Goal: Task Accomplishment & Management: Complete application form

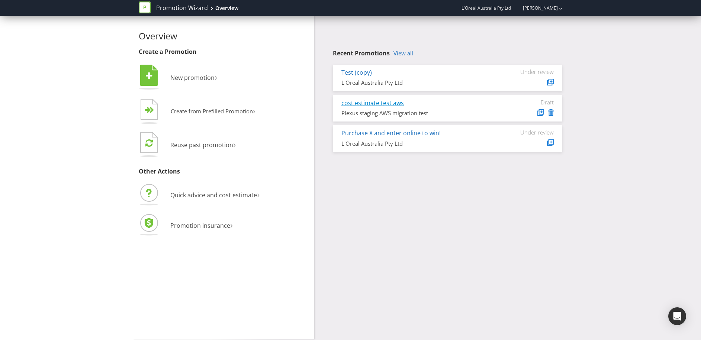
click at [360, 104] on link "cost estimate test aws" at bounding box center [372, 103] width 62 height 8
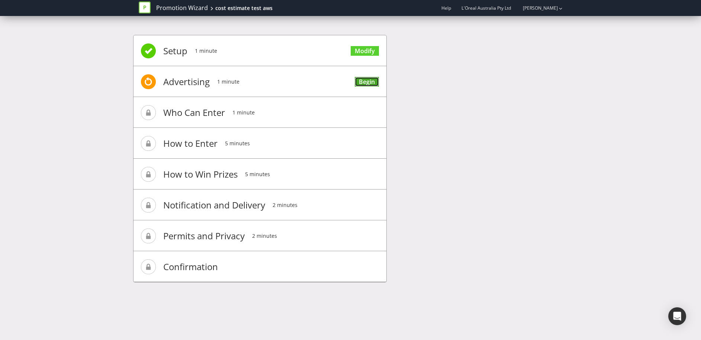
click at [371, 84] on link "Begin" at bounding box center [367, 82] width 24 height 10
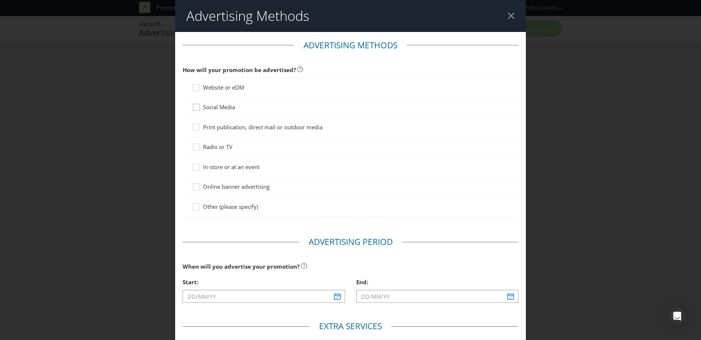
click at [197, 107] on icon at bounding box center [197, 108] width 11 height 11
click at [0, 0] on input "Social Media" at bounding box center [0, 0] width 0 height 0
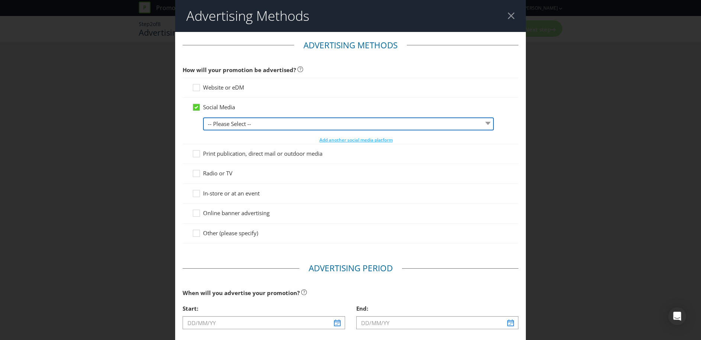
click at [225, 124] on select "-- Please Select -- Facebook X Instagram Snapchat LinkedIn Pinterest Tumblr You…" at bounding box center [348, 124] width 290 height 13
select select "X"
click at [203, 118] on select "-- Please Select -- Facebook X Instagram Snapchat LinkedIn Pinterest Tumblr You…" at bounding box center [348, 124] width 290 height 13
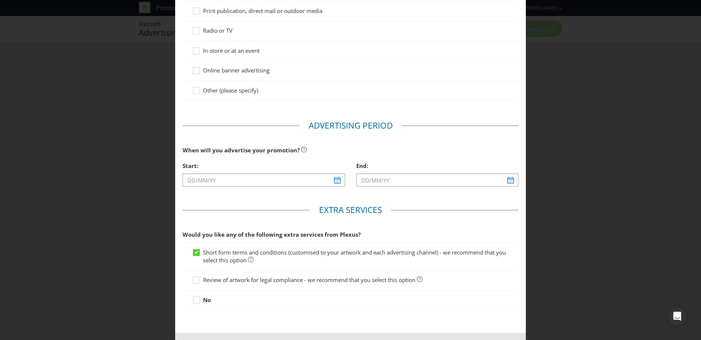
scroll to position [173, 0]
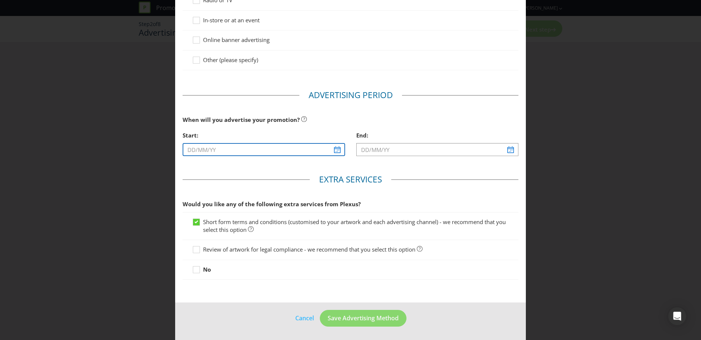
click at [336, 151] on input "text" at bounding box center [264, 149] width 162 height 13
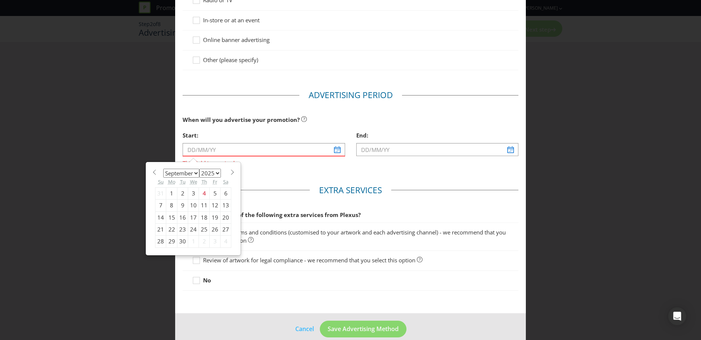
click at [194, 205] on div "10" at bounding box center [193, 206] width 11 height 12
type input "[DATE]"
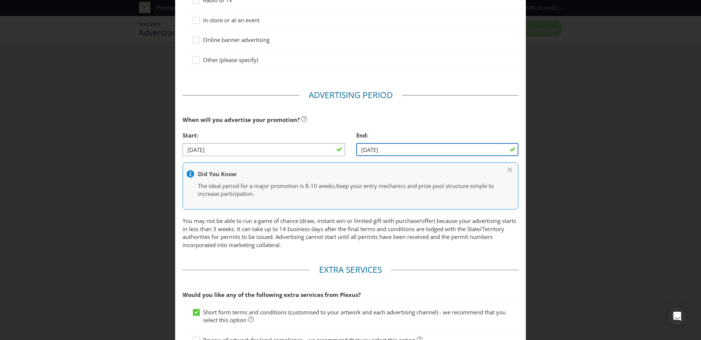
click at [409, 152] on input "[DATE]" at bounding box center [437, 149] width 162 height 13
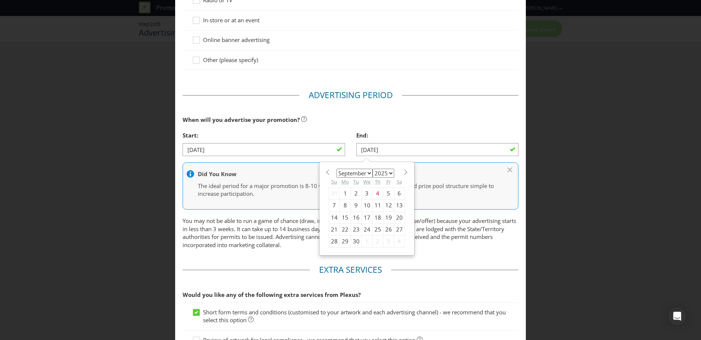
click at [398, 218] on div "20" at bounding box center [399, 218] width 11 height 12
type input "[DATE]"
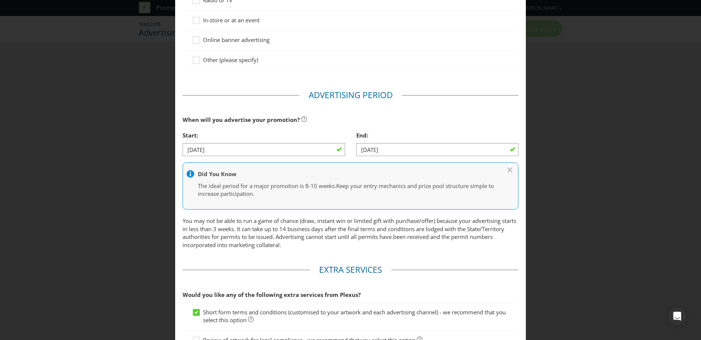
click at [398, 218] on p "You may not be able to run a game of chance (draw, instant win or limited gift …" at bounding box center [351, 233] width 336 height 32
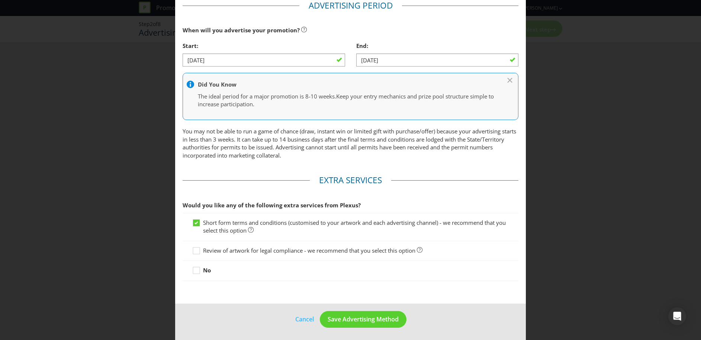
scroll to position [264, 0]
click at [197, 222] on icon at bounding box center [197, 222] width 4 height 3
click at [0, 0] on input "Short form terms and conditions (customised to your artwork and each advertisin…" at bounding box center [0, 0] width 0 height 0
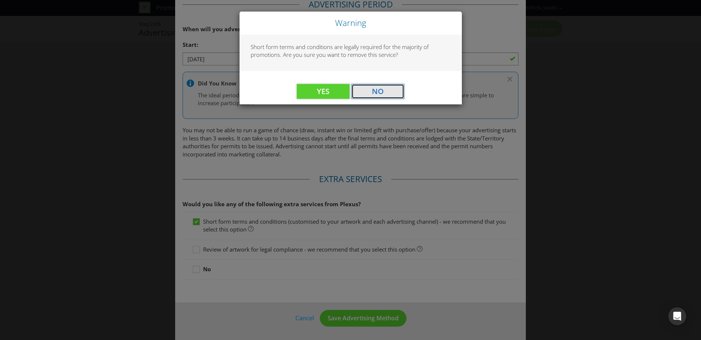
click at [365, 94] on button "No" at bounding box center [377, 91] width 53 height 15
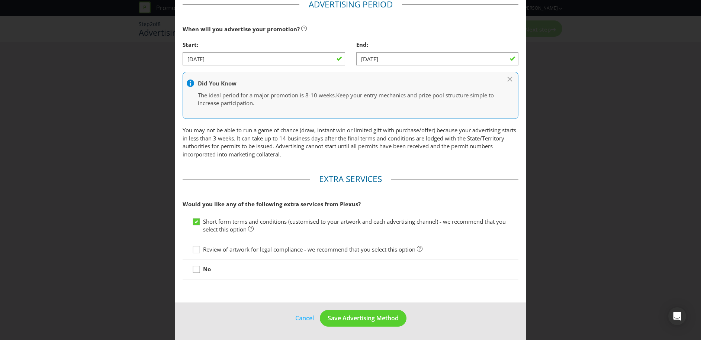
click at [197, 271] on icon at bounding box center [197, 271] width 11 height 11
click at [0, 0] on input "No" at bounding box center [0, 0] width 0 height 0
click at [340, 321] on span "Save Advertising Method" at bounding box center [363, 318] width 71 height 8
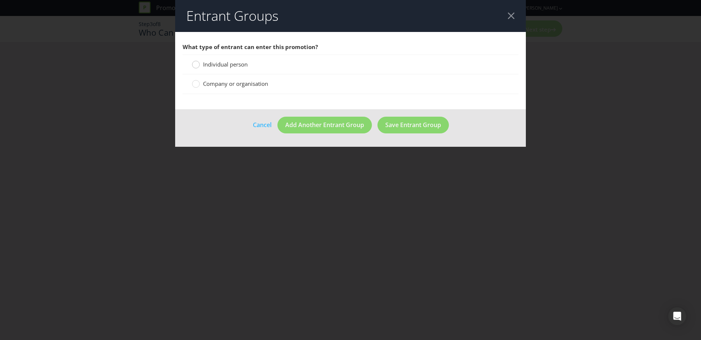
click at [196, 64] on circle at bounding box center [195, 64] width 7 height 7
click at [0, 0] on input "Individual person" at bounding box center [0, 0] width 0 height 0
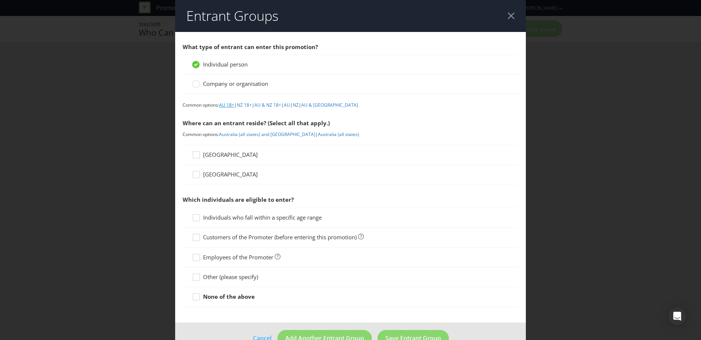
click at [227, 106] on link "AU 18+" at bounding box center [226, 105] width 15 height 6
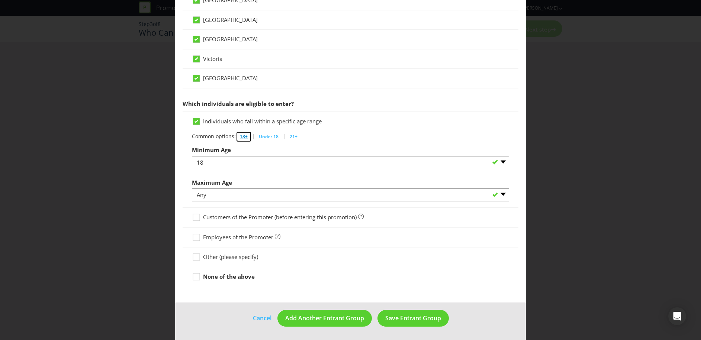
click at [245, 137] on span "18+" at bounding box center [244, 137] width 8 height 6
click at [403, 319] on span "Save Entrant Group" at bounding box center [413, 318] width 56 height 8
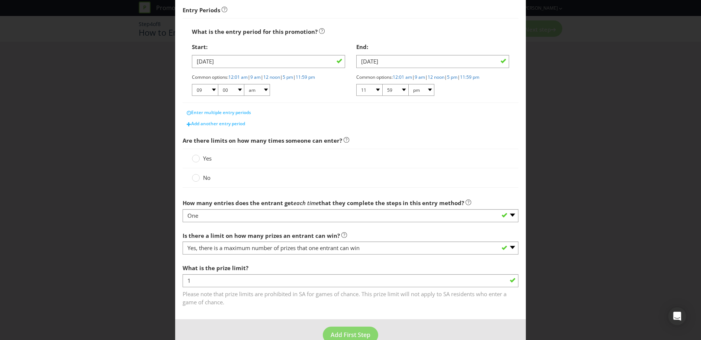
scroll to position [115, 0]
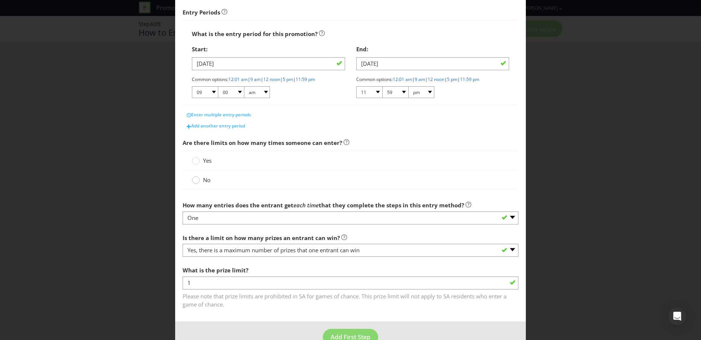
click at [197, 182] on circle at bounding box center [195, 180] width 7 height 7
click at [0, 0] on input "No" at bounding box center [0, 0] width 0 height 0
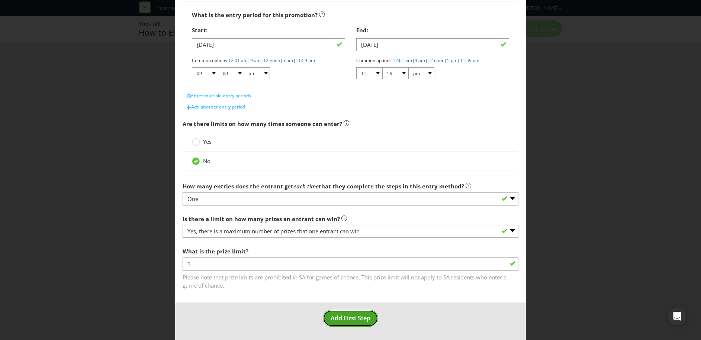
click at [339, 321] on span "Add First Step" at bounding box center [351, 318] width 40 height 8
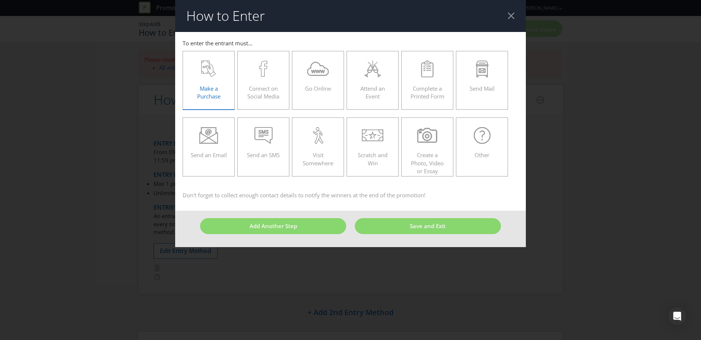
click at [210, 76] on icon at bounding box center [208, 69] width 15 height 17
click at [0, 0] on input "Make a Purchase" at bounding box center [0, 0] width 0 height 0
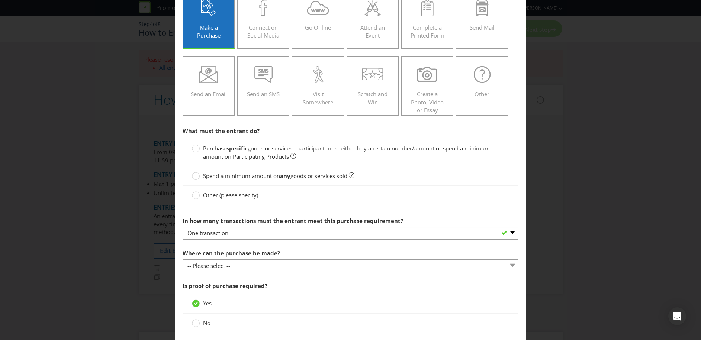
scroll to position [102, 0]
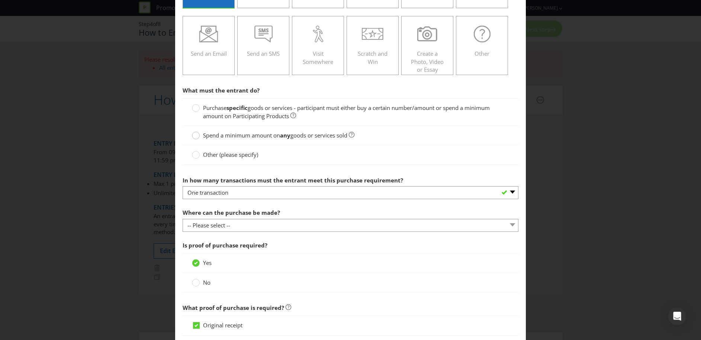
click at [195, 135] on div at bounding box center [196, 133] width 4 height 4
click at [0, 0] on input "Spend a minimum amount on any goods or services sold" at bounding box center [0, 0] width 0 height 0
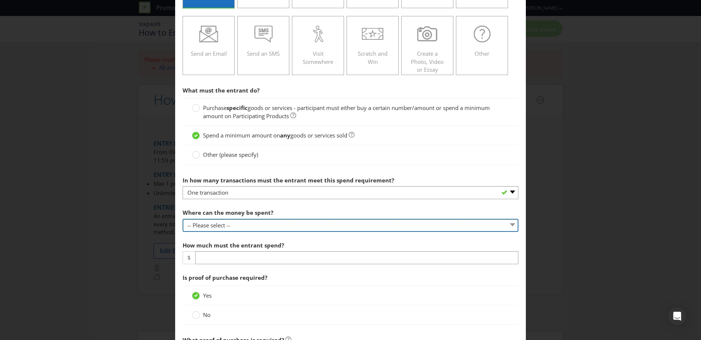
click at [233, 224] on select "-- Please select -- Any stores displaying promotional material (including onlin…" at bounding box center [351, 225] width 336 height 13
select select "ANY_DISPLAYING_PROMOTIONAL_MATERIAL"
click at [183, 219] on select "-- Please select -- Any stores displaying promotional material (including onlin…" at bounding box center [351, 225] width 336 height 13
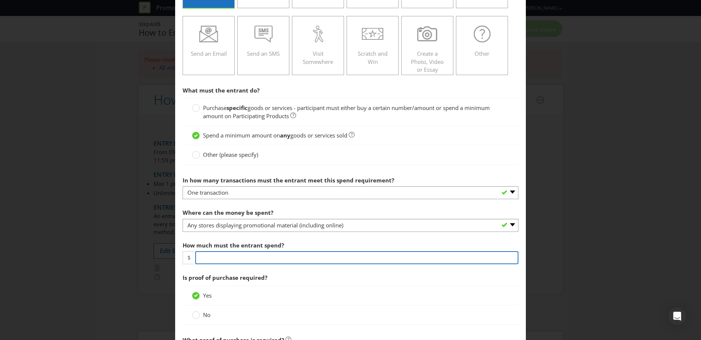
click at [216, 256] on input "number" at bounding box center [356, 257] width 323 height 13
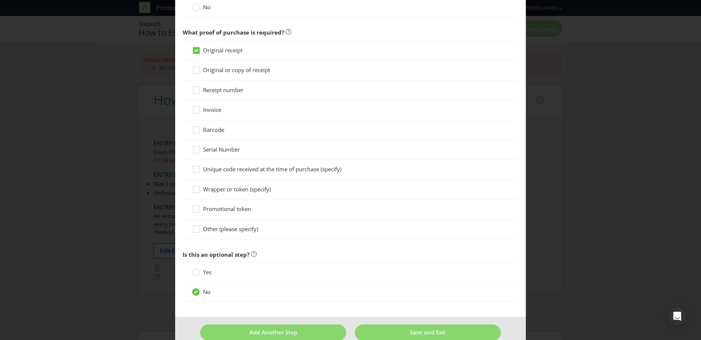
scroll to position [423, 0]
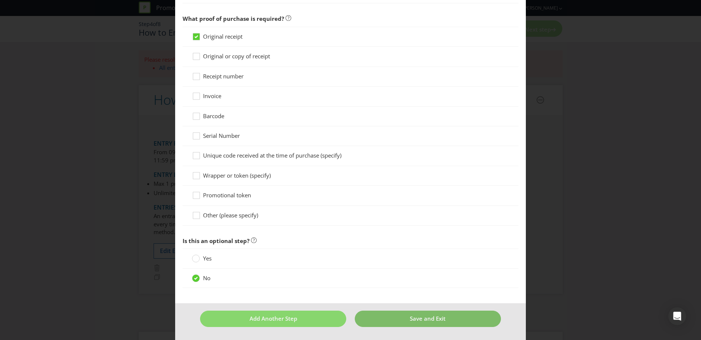
type input "100"
click at [434, 318] on span "Save and Exit" at bounding box center [428, 318] width 36 height 7
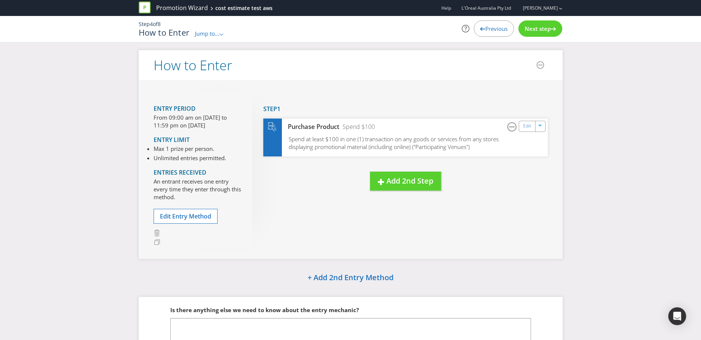
click at [544, 27] on span "Next step" at bounding box center [538, 28] width 26 height 7
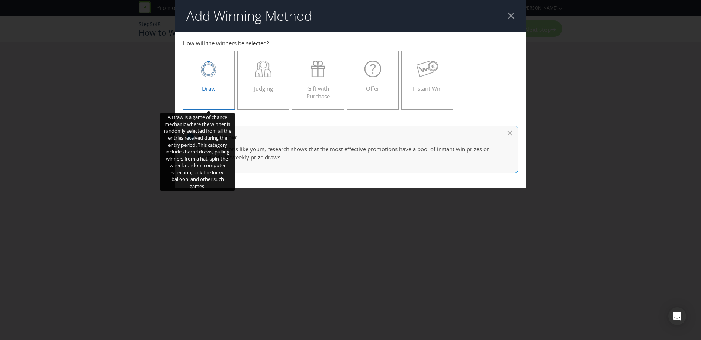
click at [224, 76] on div at bounding box center [208, 69] width 36 height 17
click at [0, 0] on input "Draw" at bounding box center [0, 0] width 0 height 0
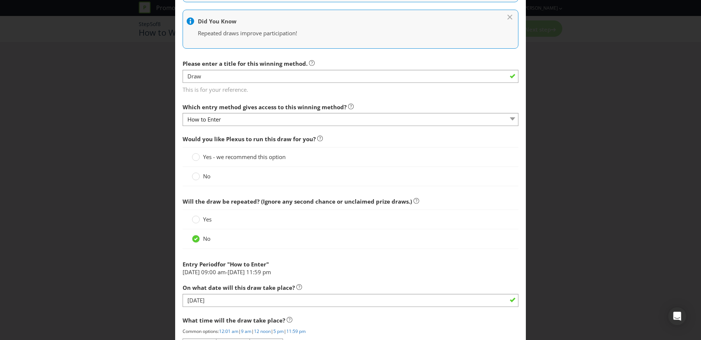
scroll to position [193, 0]
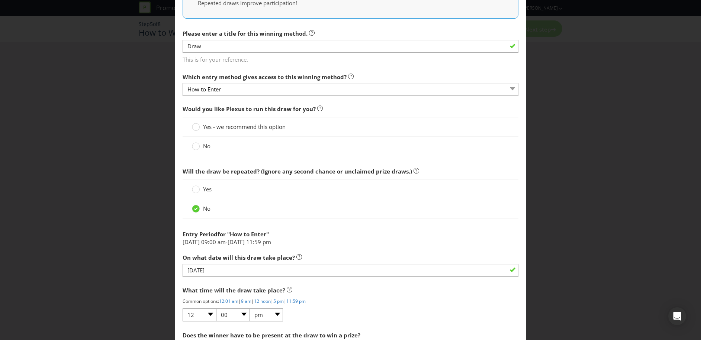
click at [343, 63] on span "This is for your reference." at bounding box center [351, 58] width 336 height 11
drag, startPoint x: 331, startPoint y: 109, endPoint x: 182, endPoint y: 107, distance: 149.2
click at [183, 107] on span "Would you like Plexus to run this draw for you?" at bounding box center [351, 109] width 336 height 15
click at [183, 107] on span "Would you like Plexus to run this draw for you?" at bounding box center [249, 108] width 133 height 7
drag, startPoint x: 182, startPoint y: 107, endPoint x: 336, endPoint y: 110, distance: 154.0
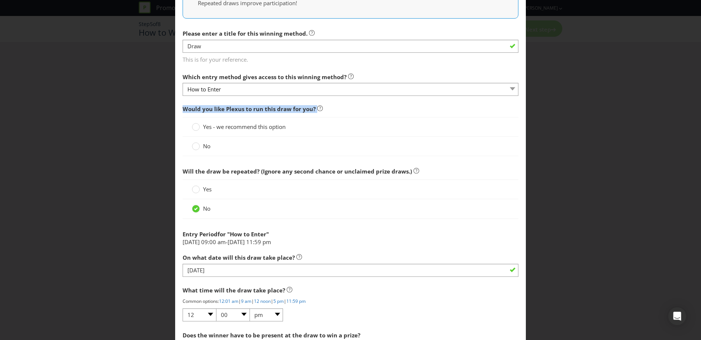
click at [336, 110] on span "Would you like Plexus to run this draw for you?" at bounding box center [351, 109] width 336 height 15
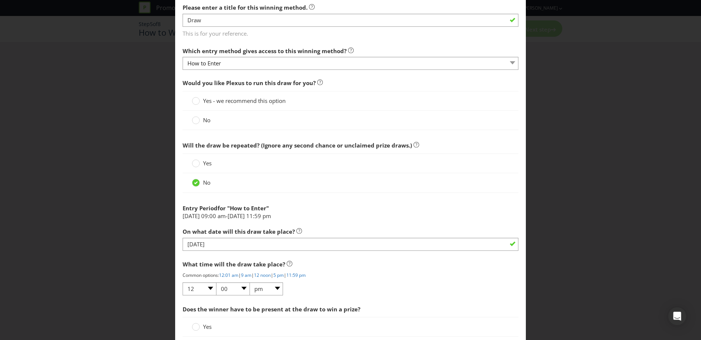
scroll to position [221, 0]
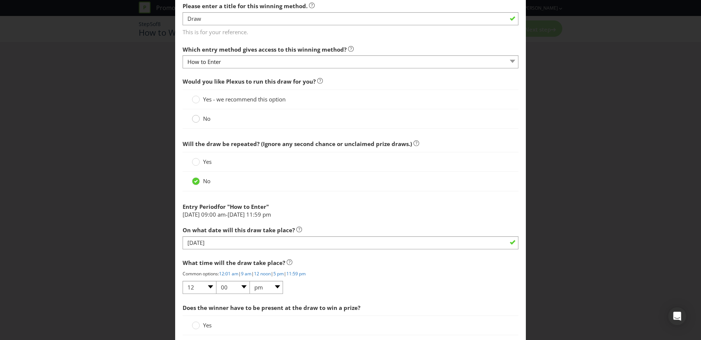
click at [198, 119] on circle at bounding box center [195, 118] width 7 height 7
click at [0, 0] on input "No" at bounding box center [0, 0] width 0 height 0
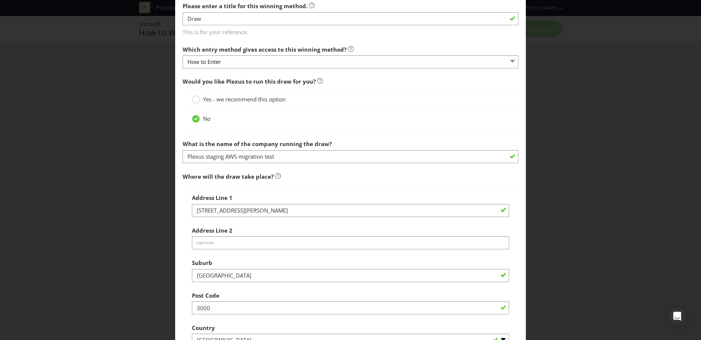
click at [196, 101] on circle at bounding box center [195, 99] width 7 height 7
click at [0, 0] on input "Yes - we recommend this option" at bounding box center [0, 0] width 0 height 0
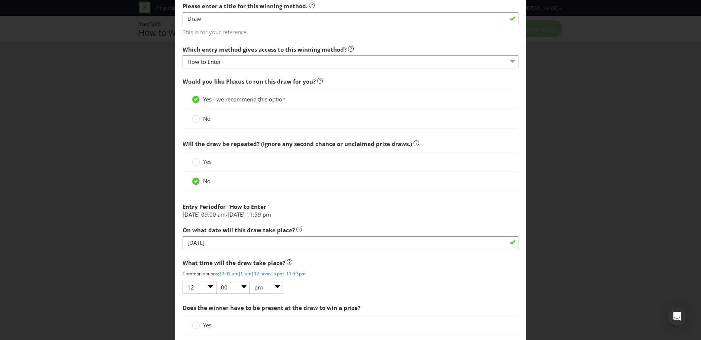
scroll to position [288, 0]
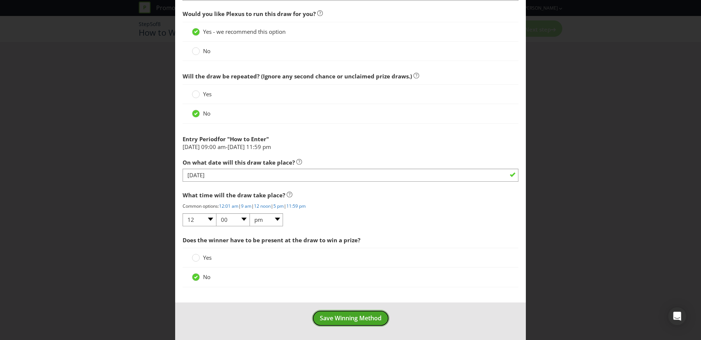
click at [350, 316] on span "Save Winning Method" at bounding box center [351, 318] width 62 height 8
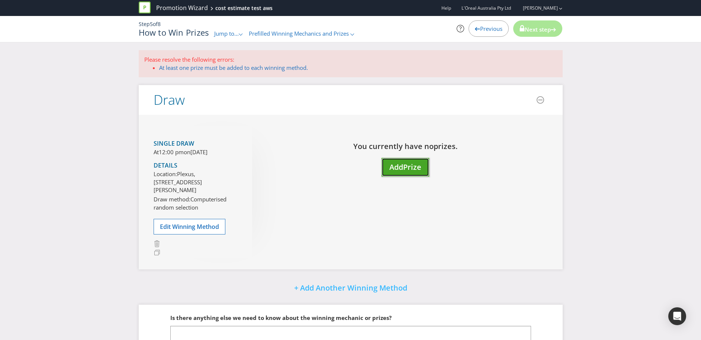
click at [403, 170] on span "Add" at bounding box center [396, 167] width 14 height 10
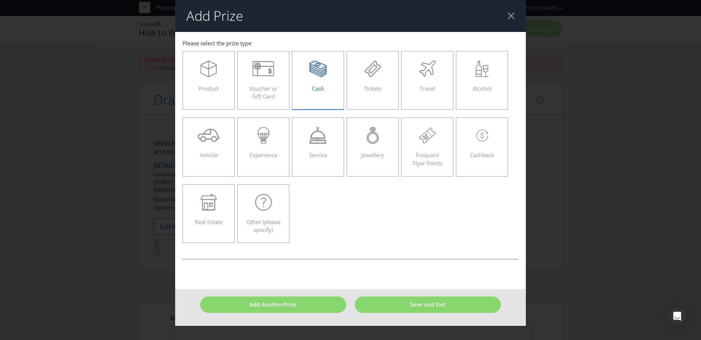
click at [327, 80] on div "Cash" at bounding box center [318, 77] width 36 height 33
click at [0, 0] on input "Cash" at bounding box center [0, 0] width 0 height 0
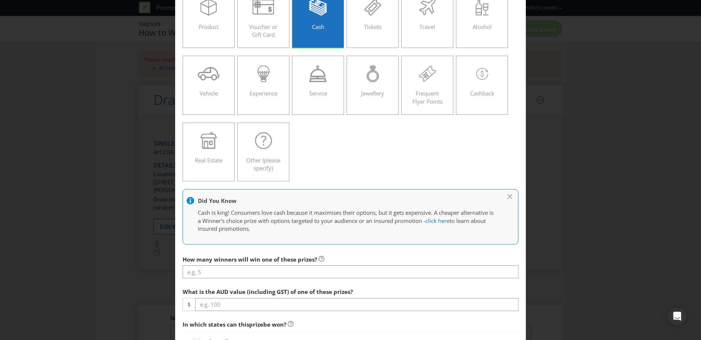
scroll to position [96, 0]
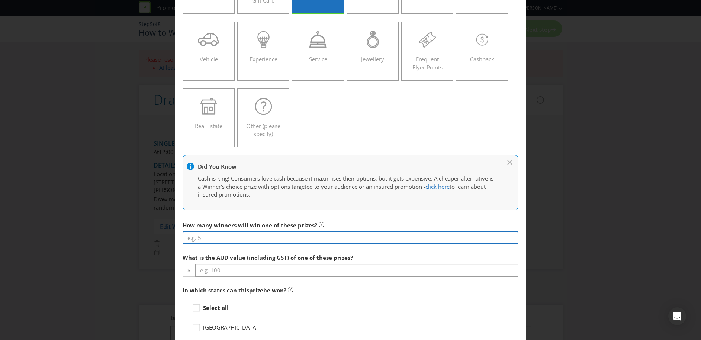
click at [268, 240] on input "number" at bounding box center [351, 237] width 336 height 13
type input "1"
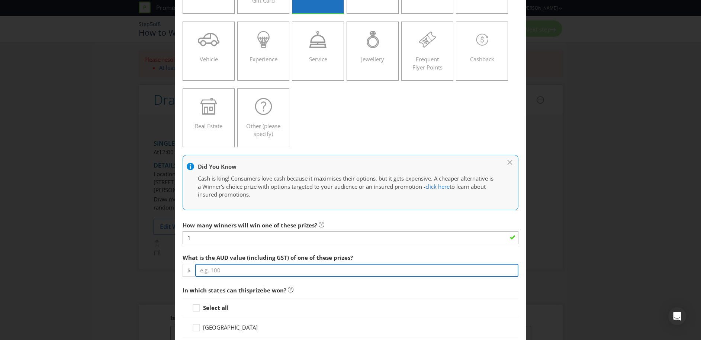
click at [243, 271] on input "number" at bounding box center [356, 270] width 323 height 13
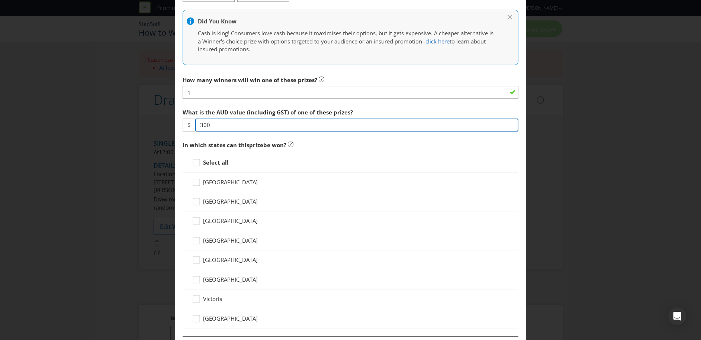
scroll to position [283, 0]
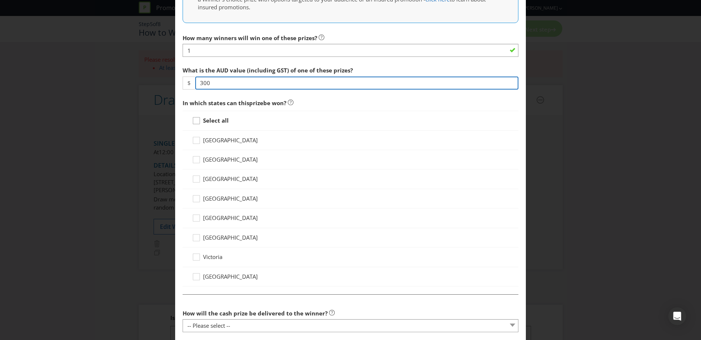
type input "300"
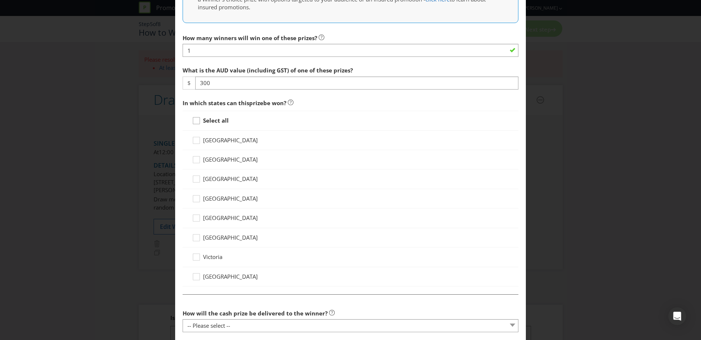
click at [196, 120] on icon at bounding box center [197, 122] width 11 height 11
click at [0, 0] on input "Select all" at bounding box center [0, 0] width 0 height 0
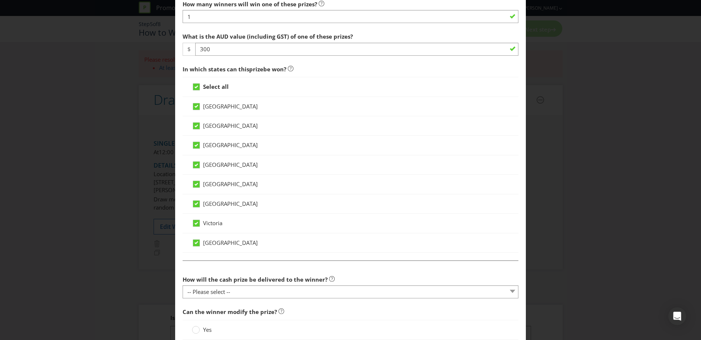
scroll to position [399, 0]
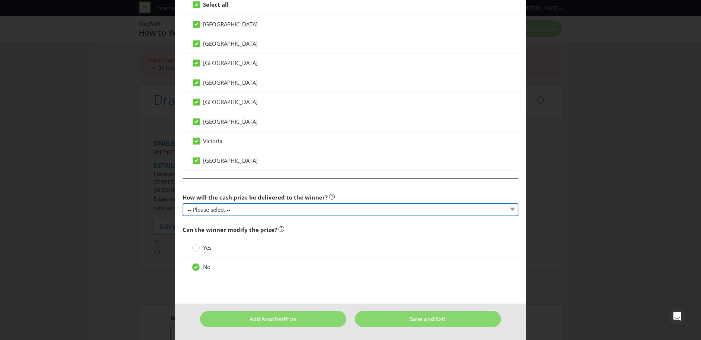
click at [286, 212] on select "-- Please select -- Cash Direct deposit to winner's bank account Cheque Credit …" at bounding box center [351, 209] width 336 height 13
select select "DIRECT_DEPOSIT"
click at [183, 203] on select "-- Please select -- Cash Direct deposit to winner's bank account Cheque Credit …" at bounding box center [351, 209] width 336 height 13
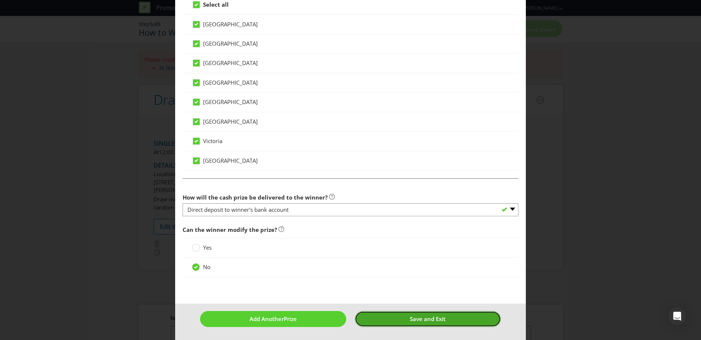
click at [429, 322] on span "Save and Exit" at bounding box center [428, 318] width 36 height 7
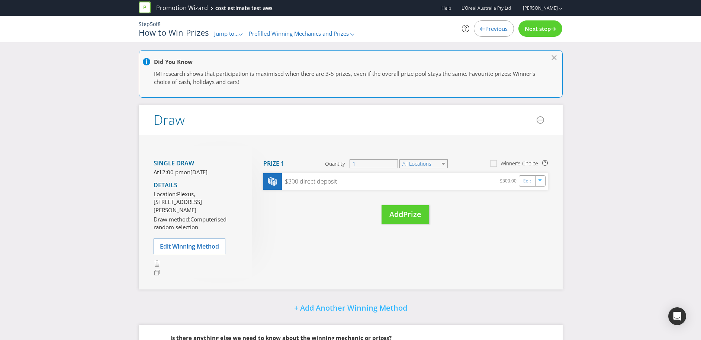
click at [546, 29] on span "Next step" at bounding box center [538, 28] width 26 height 7
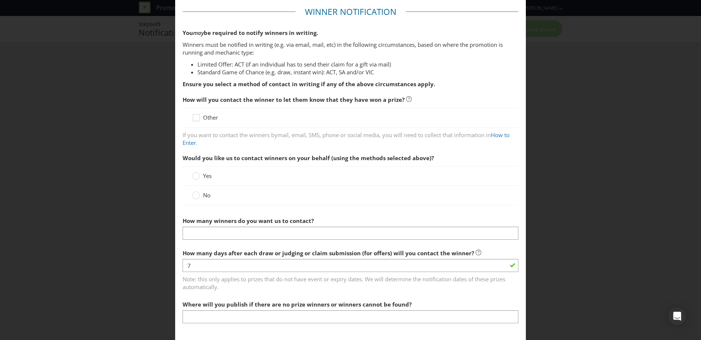
scroll to position [35, 0]
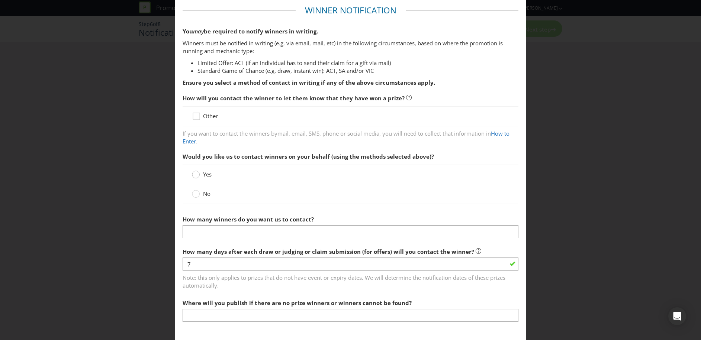
click at [197, 174] on circle at bounding box center [195, 174] width 7 height 7
click at [0, 0] on input "Yes" at bounding box center [0, 0] width 0 height 0
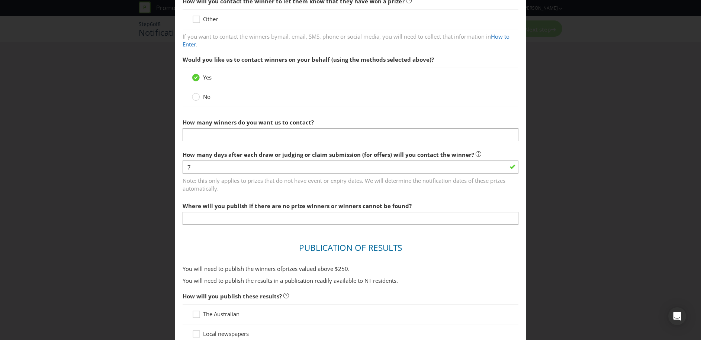
scroll to position [134, 0]
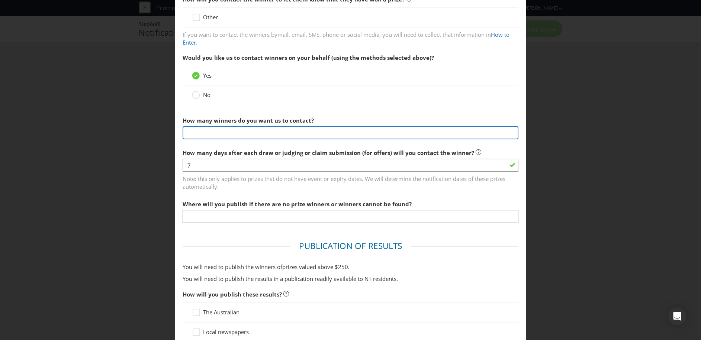
click at [263, 134] on input "text" at bounding box center [351, 132] width 336 height 13
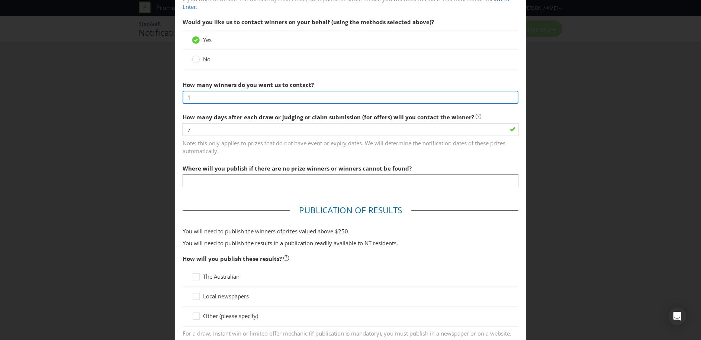
scroll to position [208, 0]
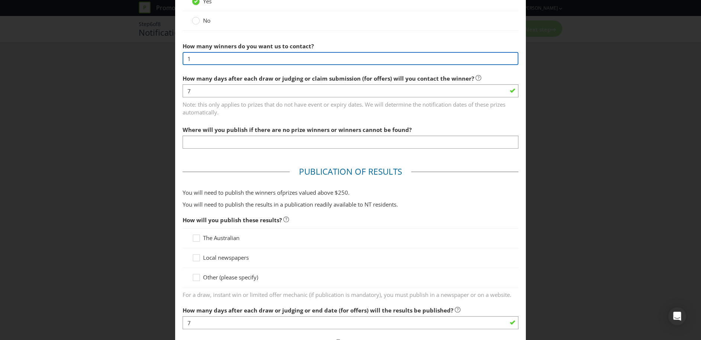
type input "1"
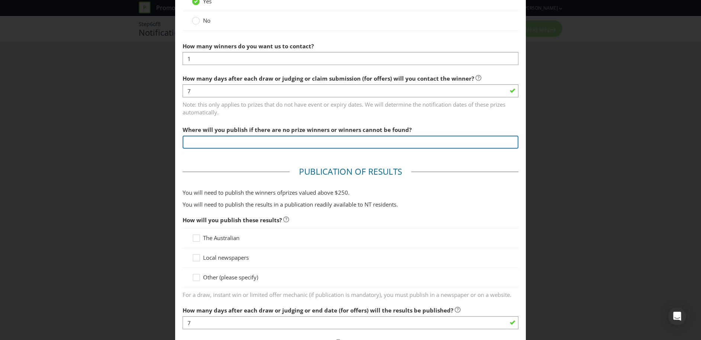
click at [304, 141] on input "text" at bounding box center [351, 142] width 336 height 13
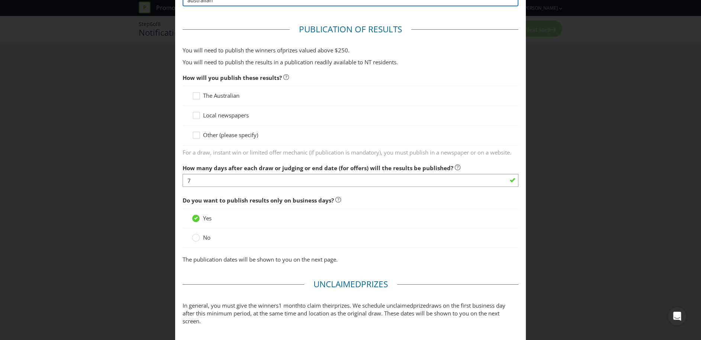
scroll to position [351, 0]
type input "australian"
click at [195, 96] on icon at bounding box center [197, 96] width 11 height 11
click at [0, 0] on input "The Australian" at bounding box center [0, 0] width 0 height 0
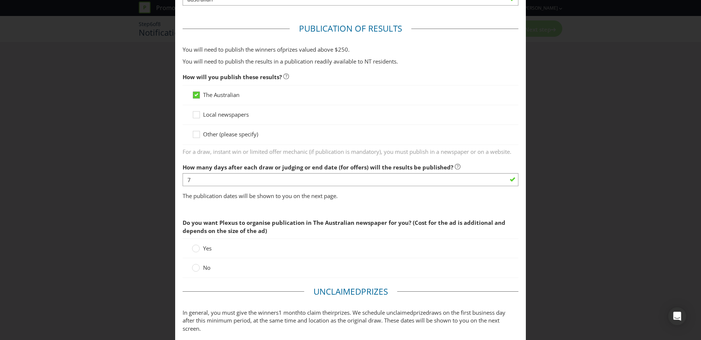
scroll to position [404, 0]
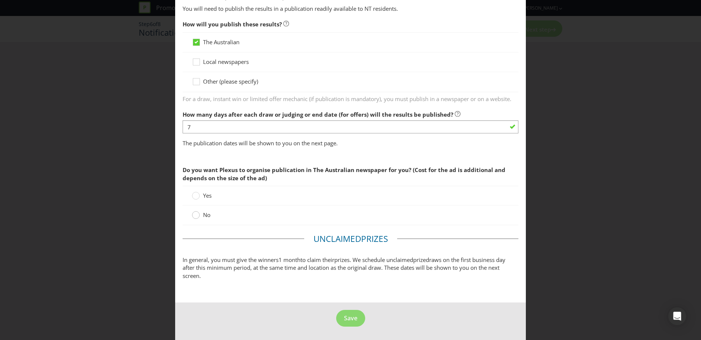
click at [196, 215] on circle at bounding box center [195, 215] width 7 height 7
click at [0, 0] on input "No" at bounding box center [0, 0] width 0 height 0
click at [354, 283] on fieldset "Unclaimed Prize s In general, you must give the winners 1 month to claim their …" at bounding box center [351, 258] width 336 height 51
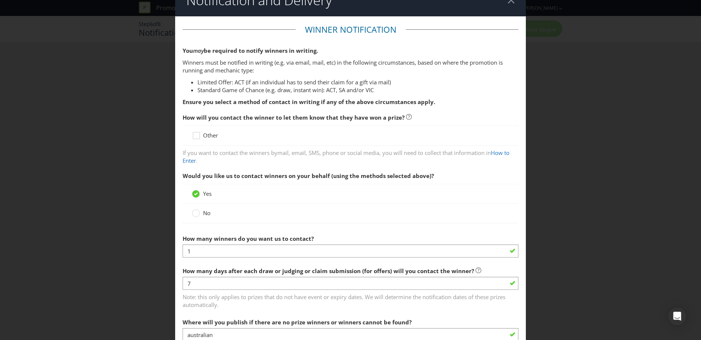
scroll to position [4, 0]
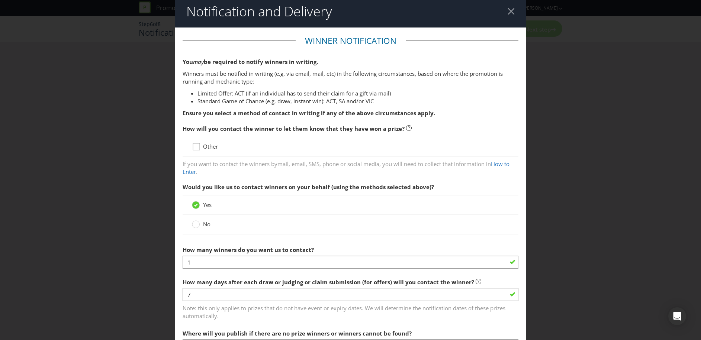
click at [197, 145] on div at bounding box center [197, 144] width 4 height 4
click at [0, 0] on input "Other" at bounding box center [0, 0] width 0 height 0
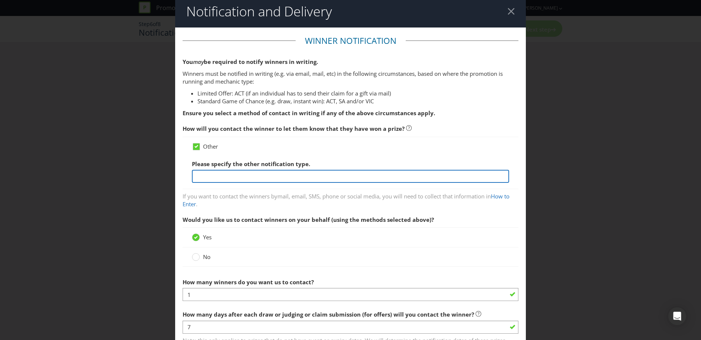
click at [220, 175] on input "text" at bounding box center [350, 176] width 317 height 13
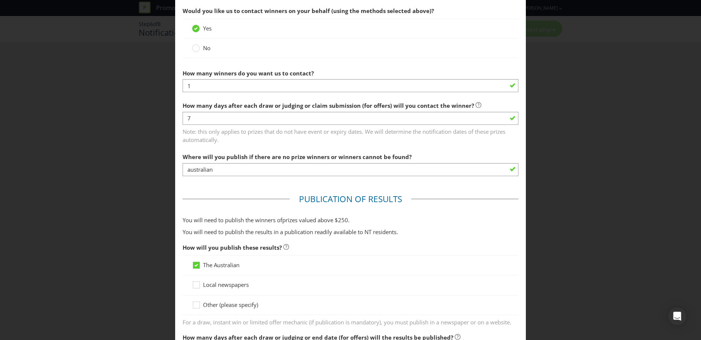
scroll to position [437, 0]
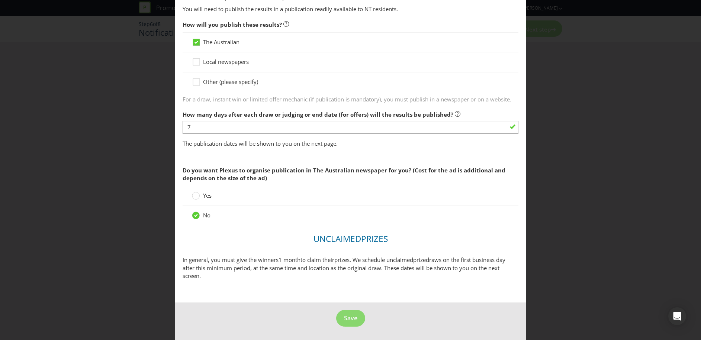
type input "paper"
click at [321, 274] on p "In general, you must give the winners 1 month to claim their prize s. We schedu…" at bounding box center [351, 268] width 336 height 24
click at [345, 318] on span "Save" at bounding box center [350, 318] width 13 height 8
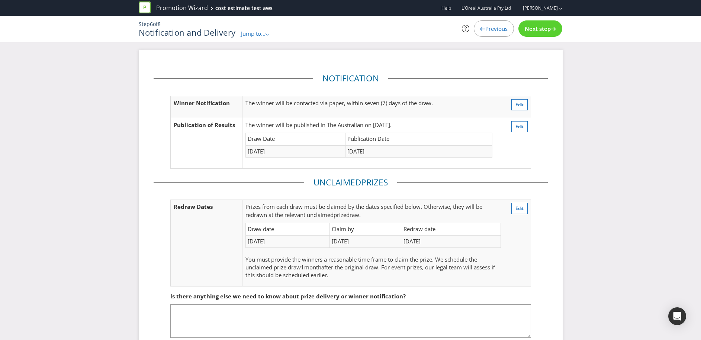
click at [547, 32] on span "Next step" at bounding box center [538, 28] width 26 height 7
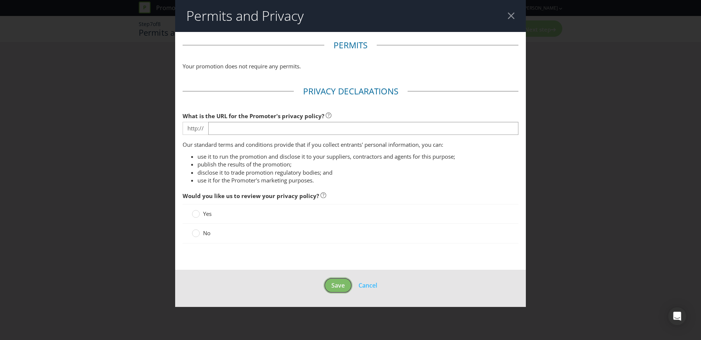
click at [337, 286] on span "Save" at bounding box center [337, 286] width 13 height 8
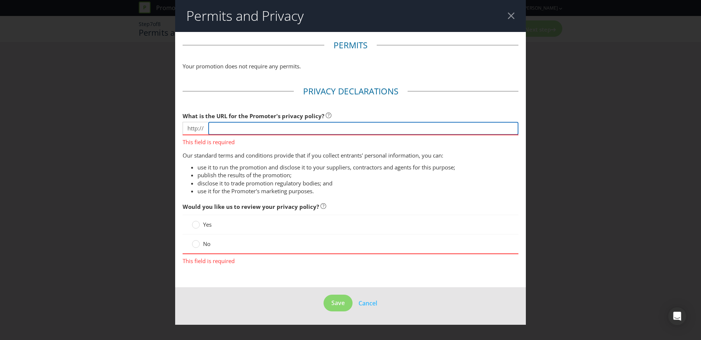
click at [221, 129] on input "text" at bounding box center [363, 128] width 310 height 13
type input "[DOMAIN_NAME]"
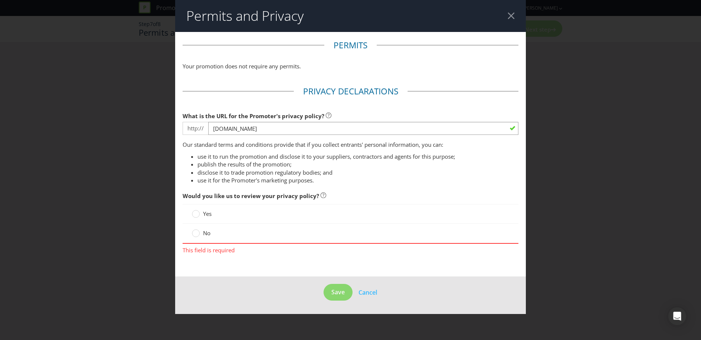
click at [198, 246] on div "Would you like us to review your privacy policy? Yes No This field is required" at bounding box center [351, 222] width 336 height 66
click at [195, 234] on circle at bounding box center [195, 233] width 7 height 7
click at [0, 0] on input "No" at bounding box center [0, 0] width 0 height 0
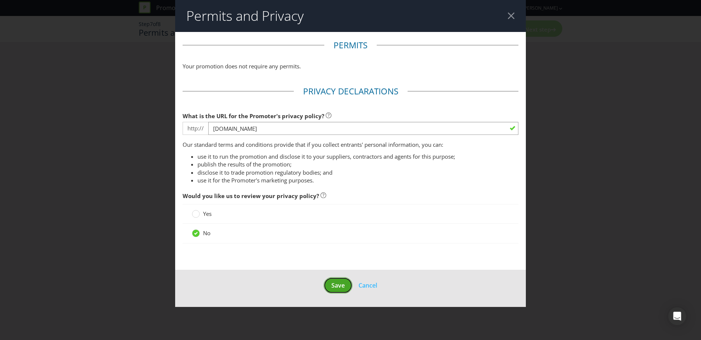
click at [338, 287] on span "Save" at bounding box center [337, 286] width 13 height 8
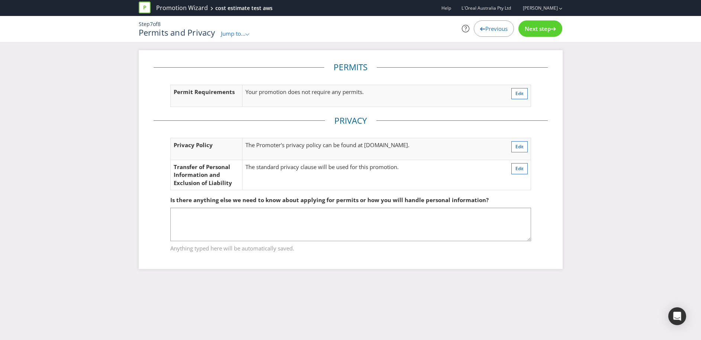
click at [544, 28] on span "Next step" at bounding box center [538, 28] width 26 height 7
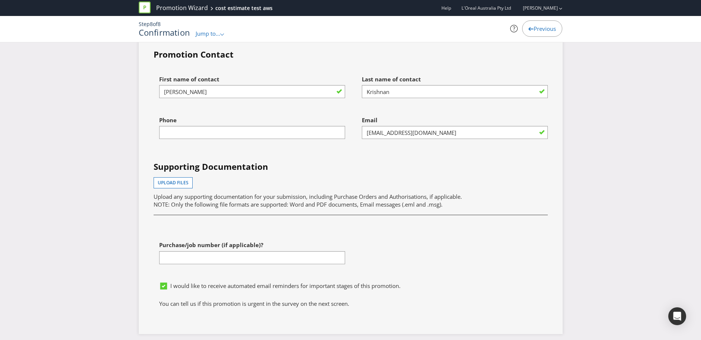
scroll to position [2014, 0]
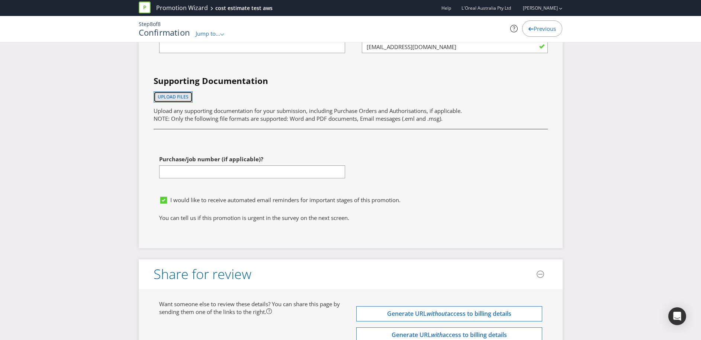
click at [183, 96] on span "Upload files" at bounding box center [173, 97] width 31 height 6
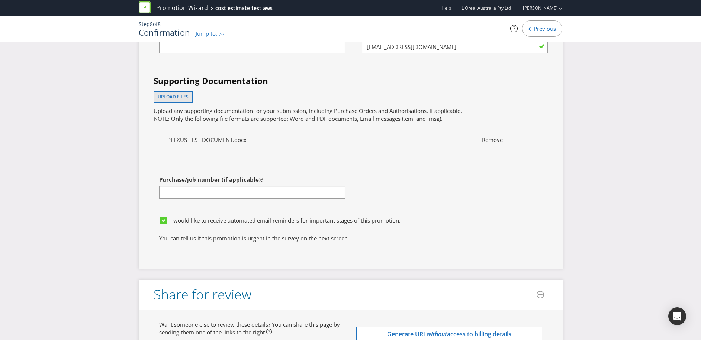
click at [484, 182] on div "First name of contact [PERSON_NAME] Last name of contact [PERSON_NAME] Phone Em…" at bounding box center [350, 99] width 405 height 227
click at [497, 142] on span "Remove" at bounding box center [507, 140] width 63 height 8
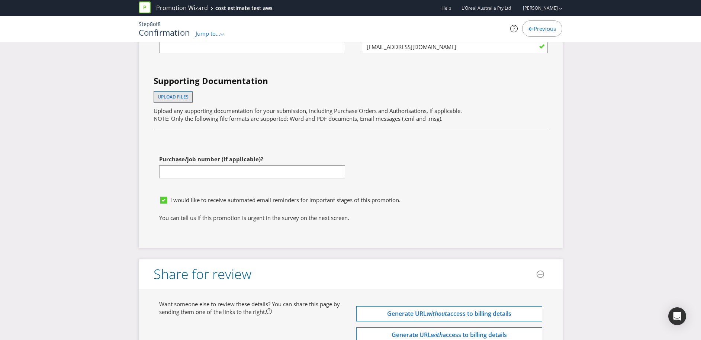
click at [367, 169] on div "First name of contact [PERSON_NAME] Last name of contact [PERSON_NAME] Phone Em…" at bounding box center [350, 89] width 405 height 207
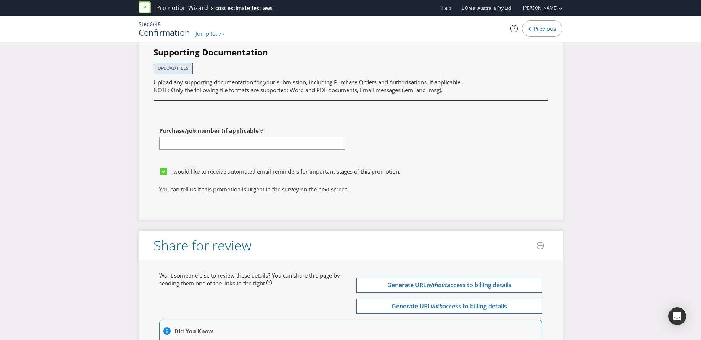
scroll to position [2036, 0]
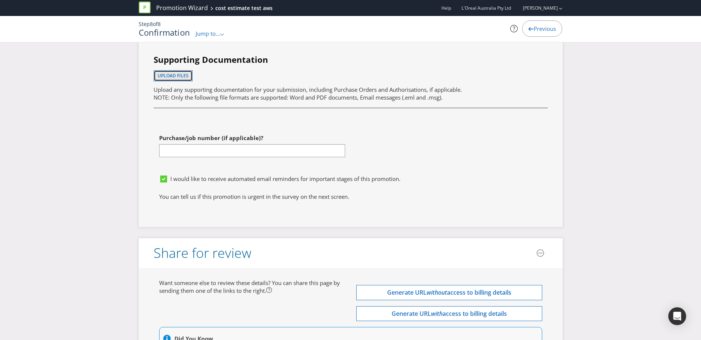
click at [167, 76] on span "Upload files" at bounding box center [173, 76] width 31 height 6
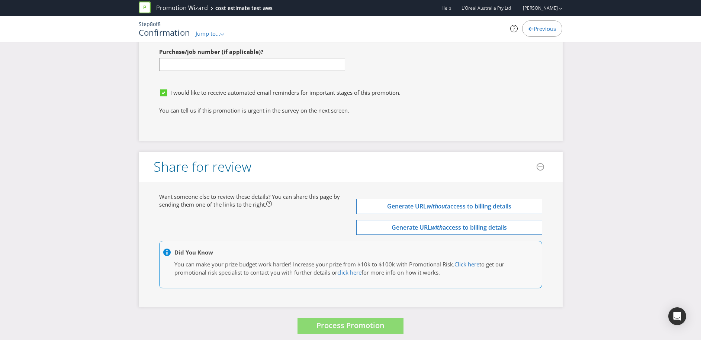
scroll to position [2188, 0]
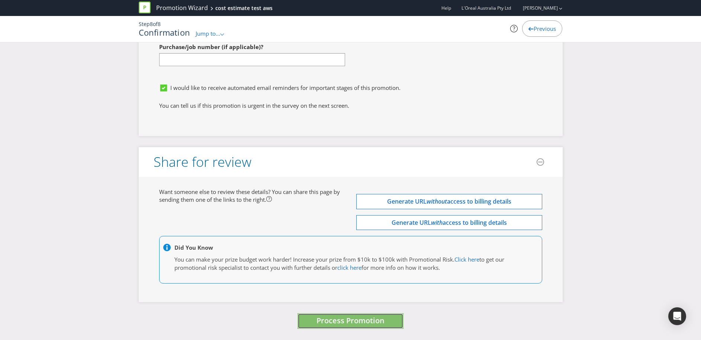
click at [375, 321] on span "Process Promotion" at bounding box center [351, 321] width 68 height 10
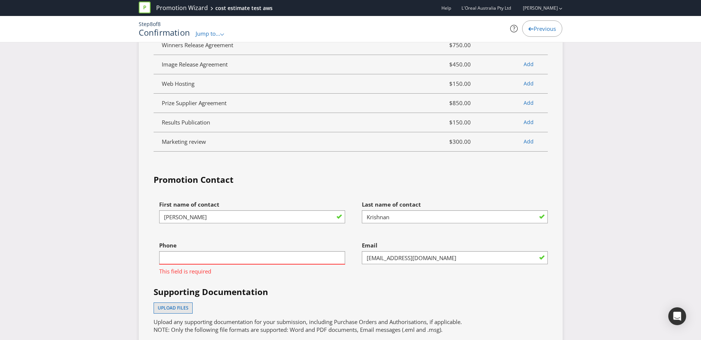
scroll to position [1805, 0]
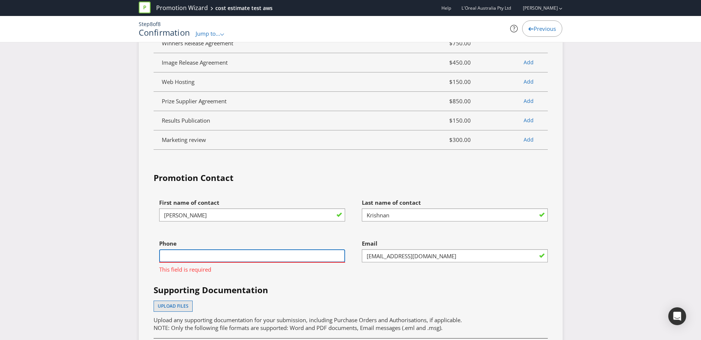
click at [311, 254] on input "text" at bounding box center [252, 256] width 186 height 13
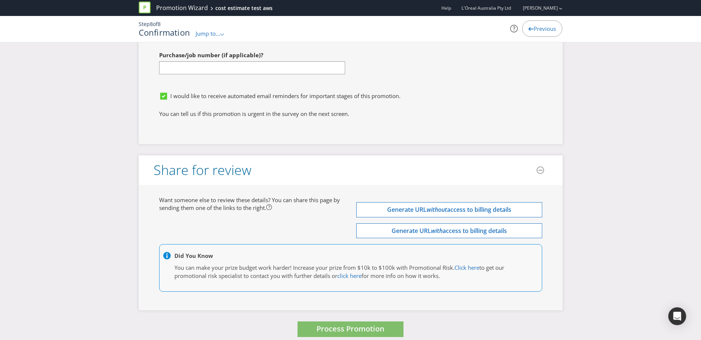
scroll to position [2178, 0]
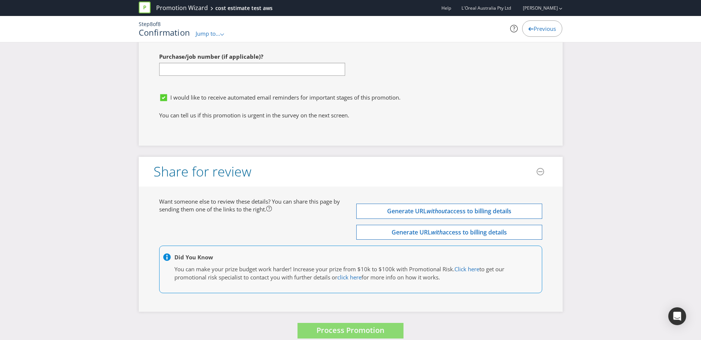
type input "0411111111"
click at [165, 99] on icon at bounding box center [164, 97] width 4 height 3
click at [0, 0] on input "I would like to receive automated email reminders for important stages of this …" at bounding box center [0, 0] width 0 height 0
click at [321, 334] on span "Process Promotion" at bounding box center [351, 330] width 68 height 10
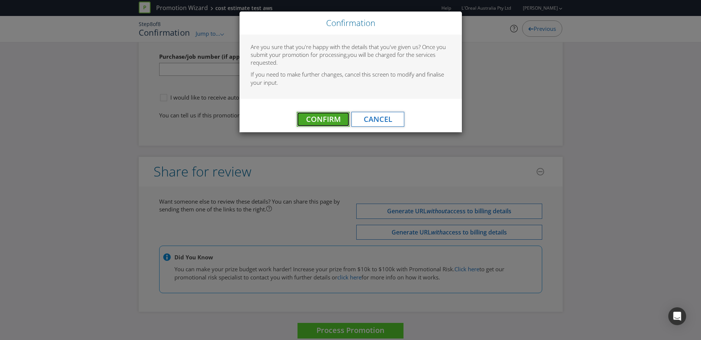
click at [317, 119] on span "Confirm" at bounding box center [323, 119] width 35 height 10
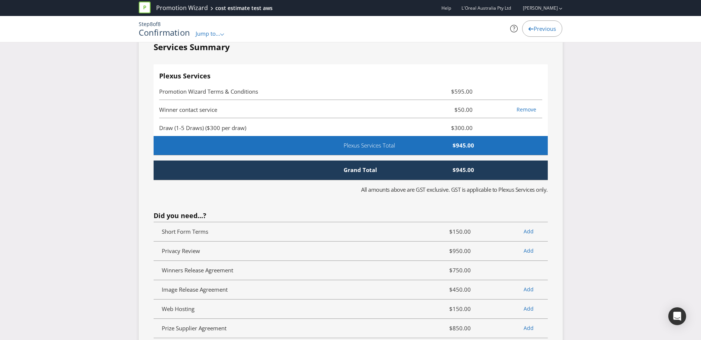
scroll to position [0, 0]
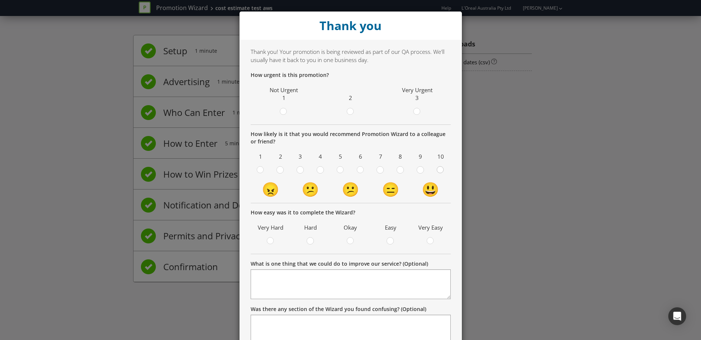
click at [439, 168] on div at bounding box center [441, 168] width 4 height 4
click at [0, 0] on input "radio" at bounding box center [0, 0] width 0 height 0
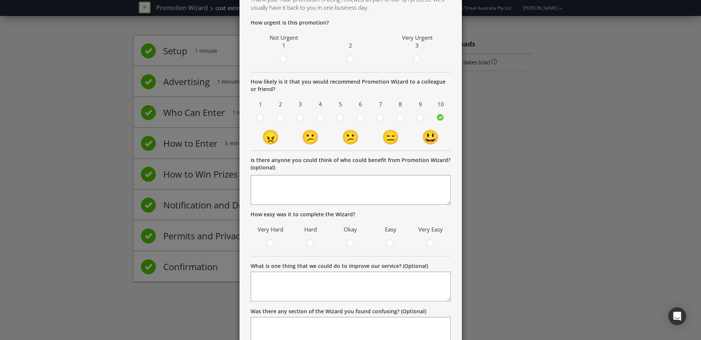
scroll to position [112, 0]
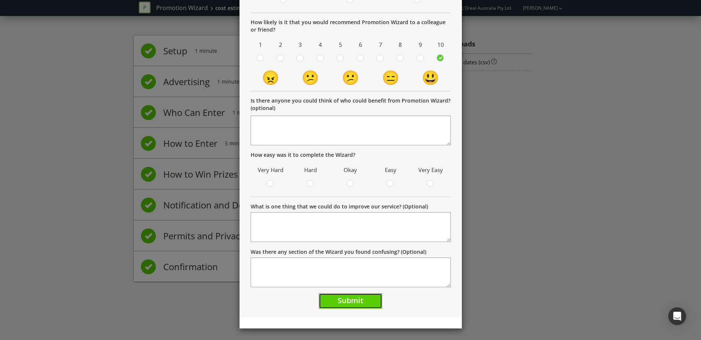
click at [362, 305] on span "Submit" at bounding box center [351, 301] width 26 height 10
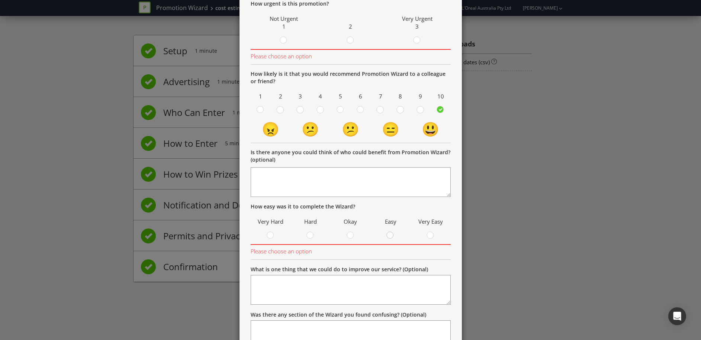
click at [391, 234] on div at bounding box center [391, 233] width 4 height 4
click at [0, 0] on input "radio" at bounding box center [0, 0] width 0 height 0
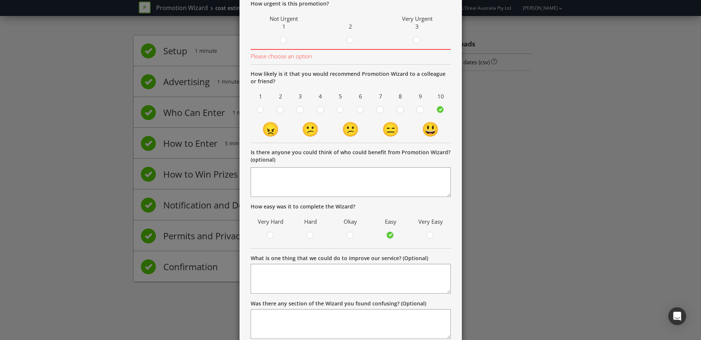
scroll to position [123, 0]
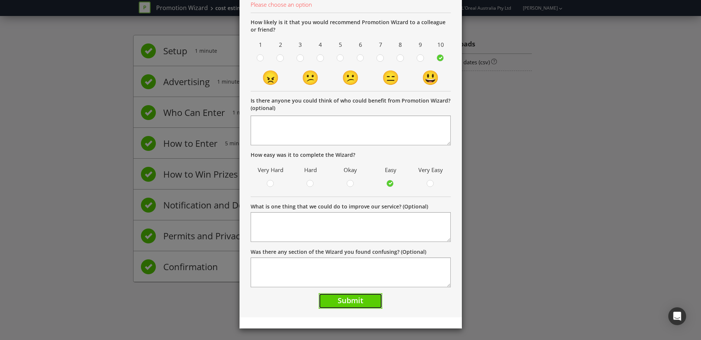
click at [366, 303] on button "Submit" at bounding box center [351, 301] width 64 height 16
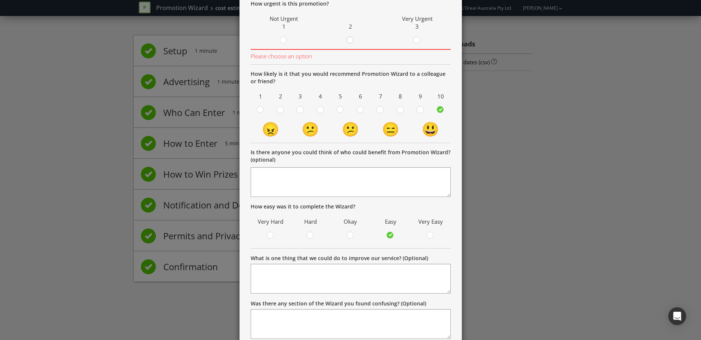
click at [350, 42] on circle at bounding box center [350, 40] width 7 height 7
click at [0, 0] on input "radio" at bounding box center [0, 0] width 0 height 0
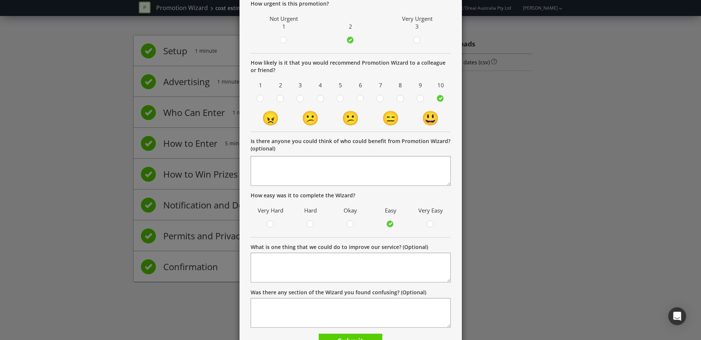
scroll to position [112, 0]
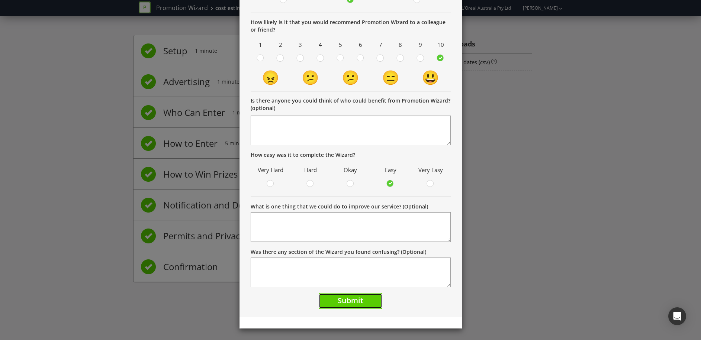
click at [358, 302] on span "Submit" at bounding box center [351, 301] width 26 height 10
